Goal: Transaction & Acquisition: Book appointment/travel/reservation

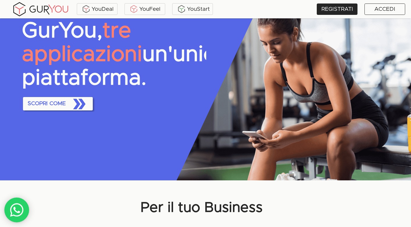
scroll to position [49, 0]
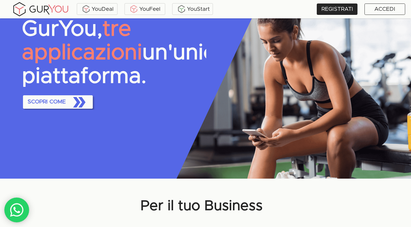
click at [48, 111] on span "SCOPRI COME" at bounding box center [57, 102] width 65 height 19
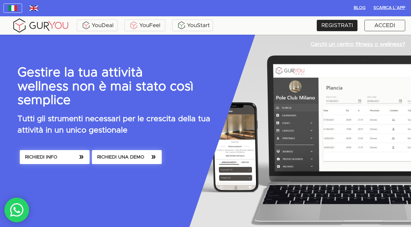
click at [63, 153] on span "RICHIEDI INFO" at bounding box center [54, 157] width 59 height 8
click at [114, 153] on span "RICHIEDI UNA DEMO" at bounding box center [126, 157] width 59 height 8
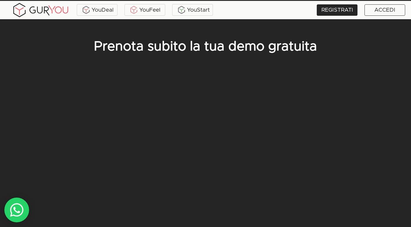
scroll to position [35, 0]
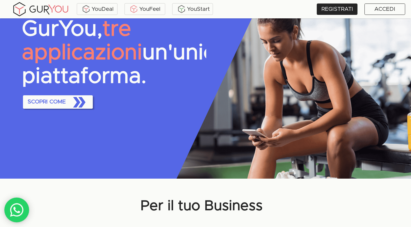
click at [51, 11] on img at bounding box center [41, 9] width 58 height 16
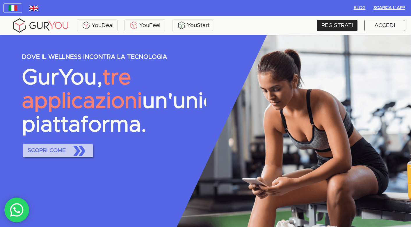
click at [72, 160] on icon "button" at bounding box center [79, 151] width 18 height 18
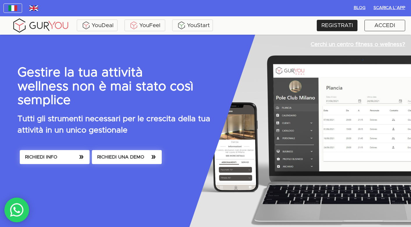
click at [72, 172] on div "Gestire la tua attività wellness non è mai stato così semplice Tutti gli strume…" at bounding box center [194, 175] width 365 height 218
click at [115, 153] on span "RICHIEDI UNA DEMO" at bounding box center [126, 157] width 59 height 8
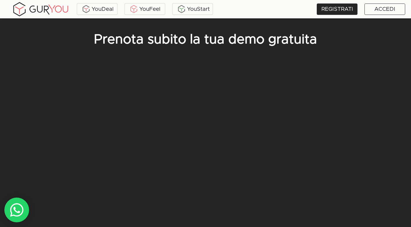
scroll to position [35, 0]
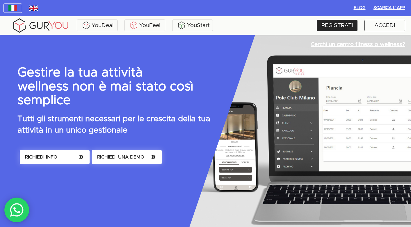
click at [122, 153] on span "RICHIEDI UNA DEMO" at bounding box center [126, 157] width 59 height 8
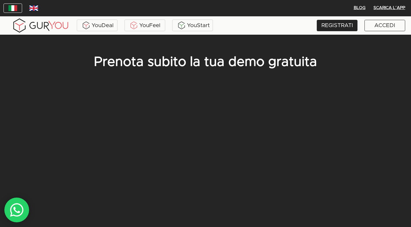
scroll to position [35, 0]
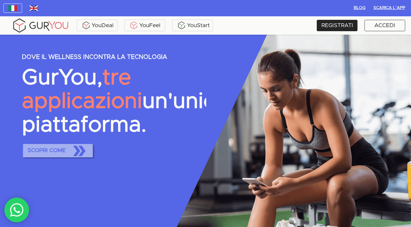
click at [56, 125] on span "SCOPRI COME" at bounding box center [57, 150] width 65 height 19
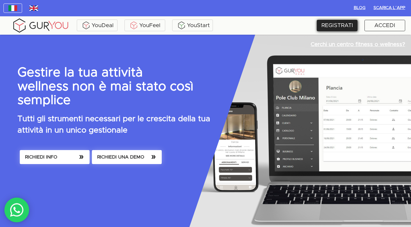
click at [326, 21] on div "REGISTRATI" at bounding box center [337, 25] width 41 height 11
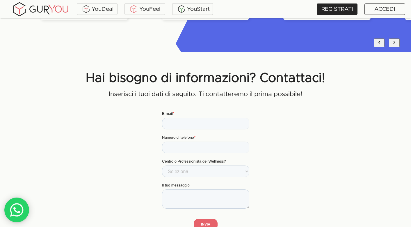
scroll to position [1586, 0]
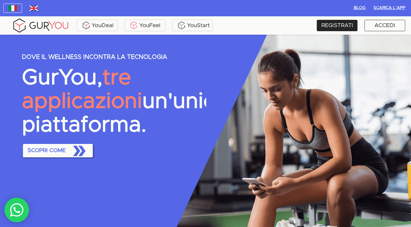
click at [66, 160] on span "SCOPRI COME" at bounding box center [57, 150] width 65 height 19
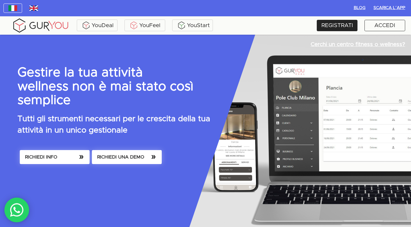
click at [123, 153] on span "RICHIEDI UNA DEMO" at bounding box center [126, 157] width 59 height 8
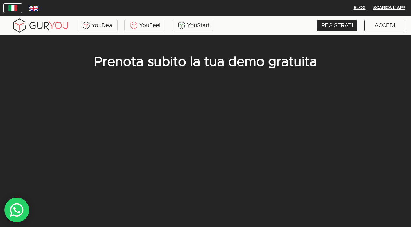
scroll to position [35, 0]
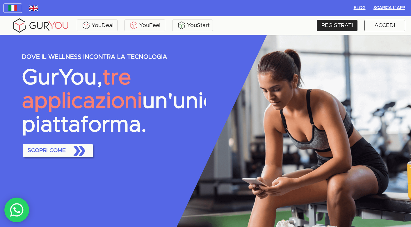
click at [67, 160] on span "SCOPRI COME" at bounding box center [57, 150] width 65 height 19
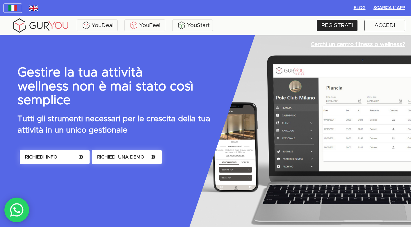
click at [129, 153] on span "RICHIEDI UNA DEMO" at bounding box center [126, 157] width 59 height 8
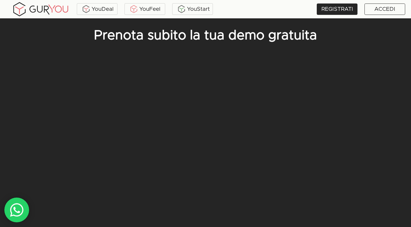
scroll to position [35, 0]
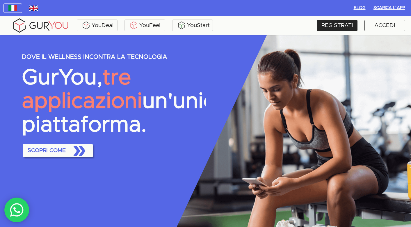
click at [70, 160] on span "SCOPRI COME" at bounding box center [57, 150] width 65 height 19
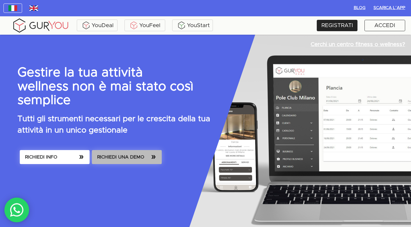
click at [116, 153] on span "RICHIEDI UNA DEMO" at bounding box center [126, 157] width 59 height 8
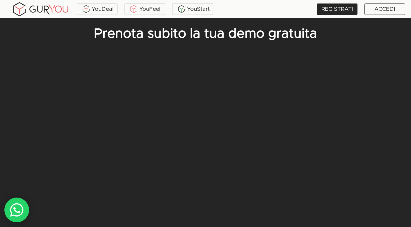
scroll to position [35, 0]
